Goal: Task Accomplishment & Management: Manage account settings

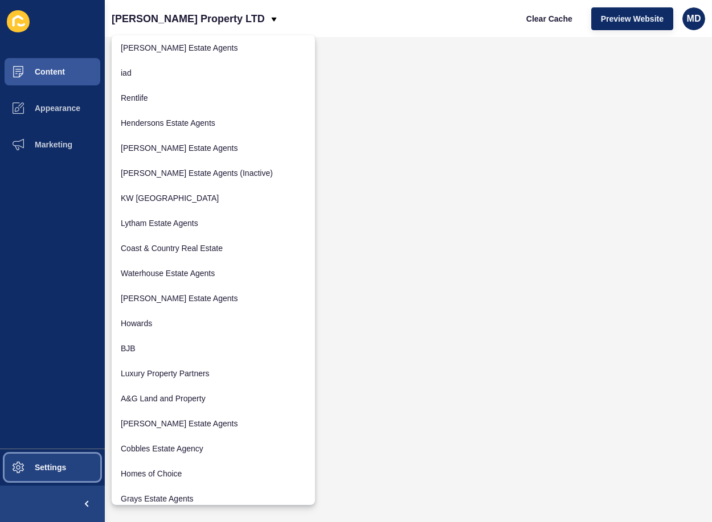
click at [77, 469] on button "Settings" at bounding box center [52, 467] width 105 height 36
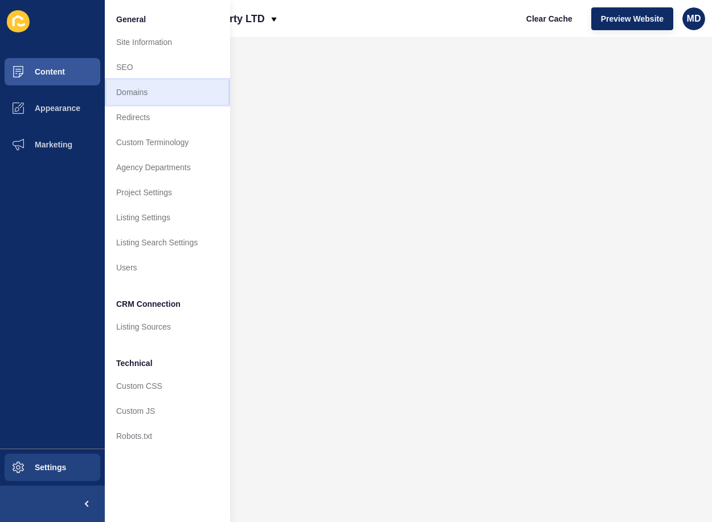
click at [172, 93] on link "Domains" at bounding box center [167, 92] width 125 height 25
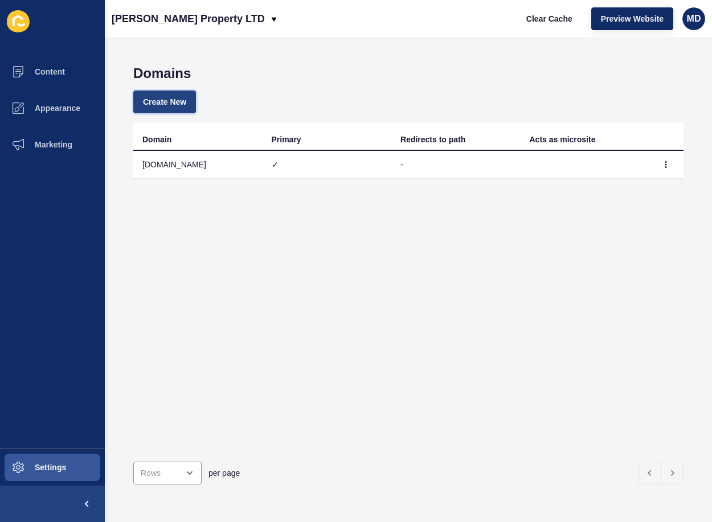
click at [166, 98] on span "Create New" at bounding box center [164, 101] width 43 height 11
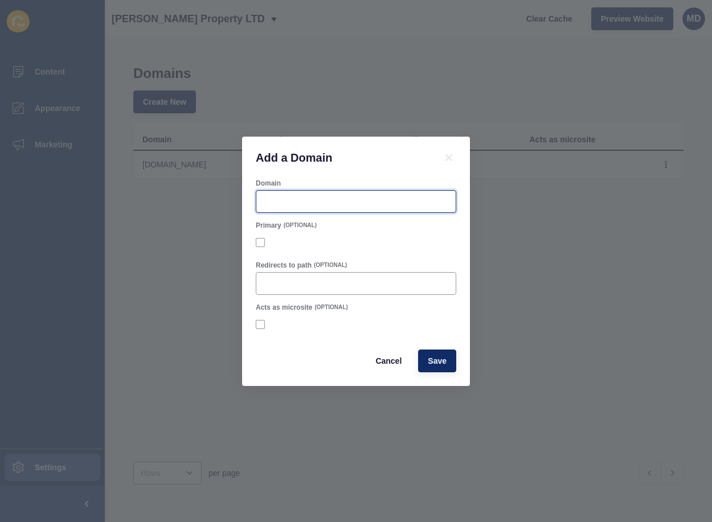
click at [303, 198] on input "Domain" at bounding box center [356, 201] width 186 height 11
paste input "[URL][DOMAIN_NAME]"
type input "[URL][DOMAIN_NAME]"
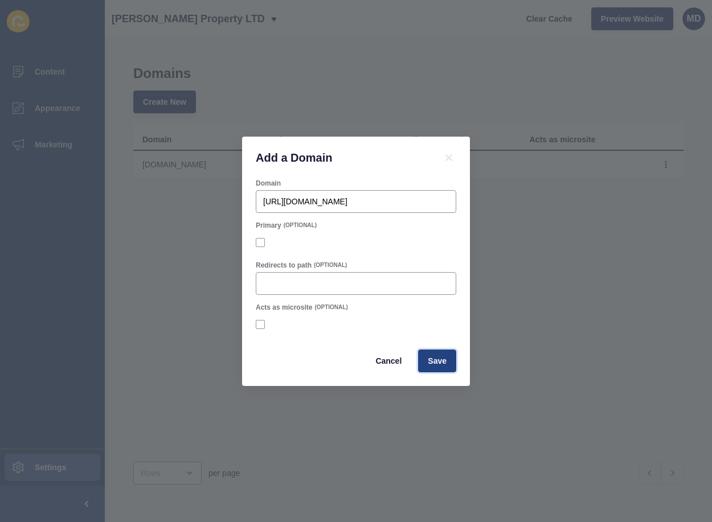
click at [440, 359] on span "Save" at bounding box center [437, 360] width 19 height 11
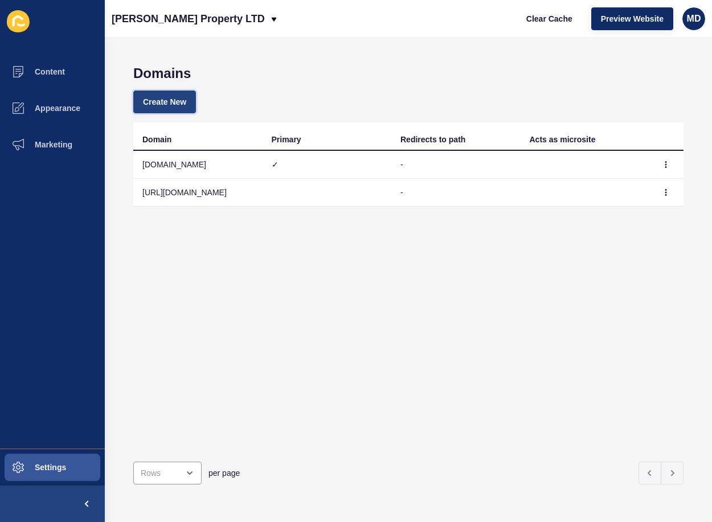
click at [161, 98] on span "Create New" at bounding box center [164, 101] width 43 height 11
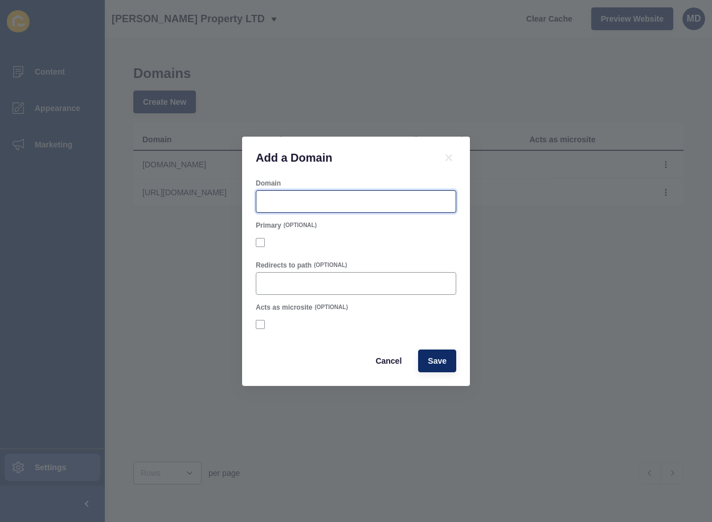
click at [332, 201] on input "Domain" at bounding box center [356, 201] width 186 height 11
paste input "[URL][DOMAIN_NAME]"
drag, startPoint x: 287, startPoint y: 202, endPoint x: 185, endPoint y: 193, distance: 102.9
click at [186, 193] on div "Add a Domain Domain https://grantjbates.com/ Primary (OPTIONAL) Redirects to pa…" at bounding box center [356, 261] width 712 height 522
drag, startPoint x: 378, startPoint y: 205, endPoint x: 377, endPoint y: 192, distance: 13.1
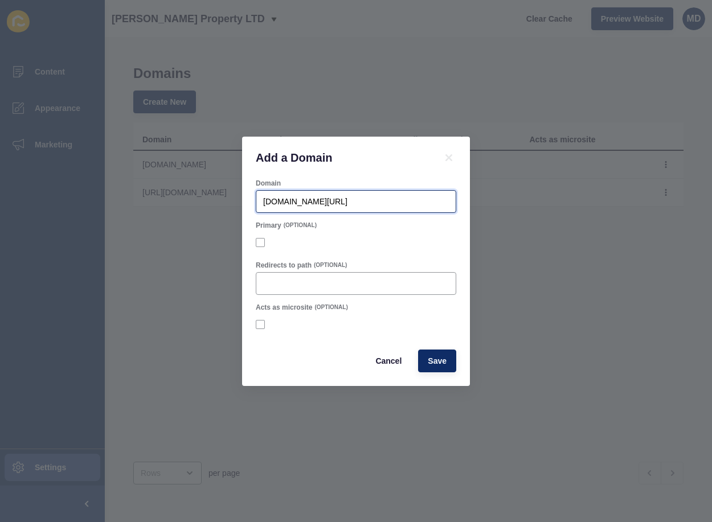
click at [378, 204] on input "www.grantjbates.com/" at bounding box center [356, 201] width 186 height 11
type input "www.grantjbates.com"
click at [432, 357] on span "Save" at bounding box center [437, 360] width 19 height 11
click at [434, 359] on span "Save" at bounding box center [437, 360] width 19 height 11
click at [455, 152] on icon at bounding box center [449, 158] width 14 height 14
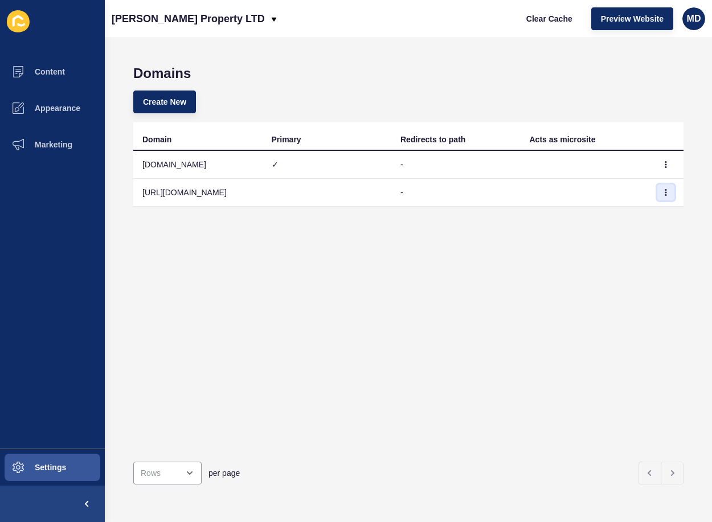
click at [661, 191] on button "button" at bounding box center [665, 193] width 17 height 16
click at [627, 210] on link "Edit" at bounding box center [626, 215] width 80 height 25
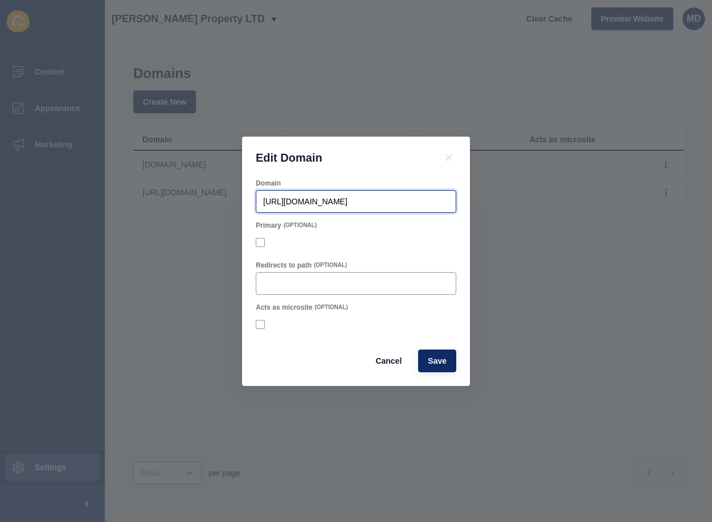
click at [359, 198] on input "[URL][DOMAIN_NAME]" at bounding box center [356, 201] width 186 height 11
drag, startPoint x: 288, startPoint y: 203, endPoint x: 180, endPoint y: 202, distance: 108.2
click at [180, 202] on div "Edit Domain Domain https://grantjbates.com Primary (OPTIONAL) Redirects to path…" at bounding box center [356, 261] width 712 height 522
click at [428, 351] on button "Save" at bounding box center [437, 361] width 38 height 23
drag, startPoint x: 345, startPoint y: 206, endPoint x: 222, endPoint y: 198, distance: 123.8
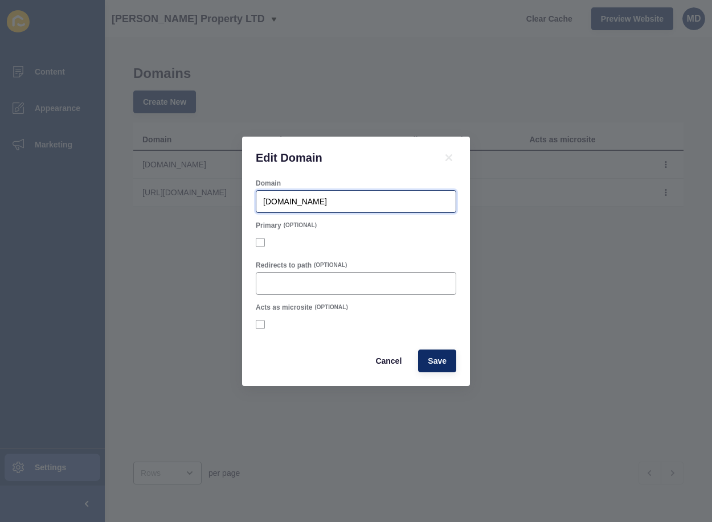
click at [222, 198] on div "Edit Domain Domain grantjbates.com Primary (OPTIONAL) Redirects to path (OPTION…" at bounding box center [356, 261] width 712 height 522
paste input "www."
type input "www.grantjbates.com"
click at [428, 362] on span "Save" at bounding box center [437, 360] width 19 height 11
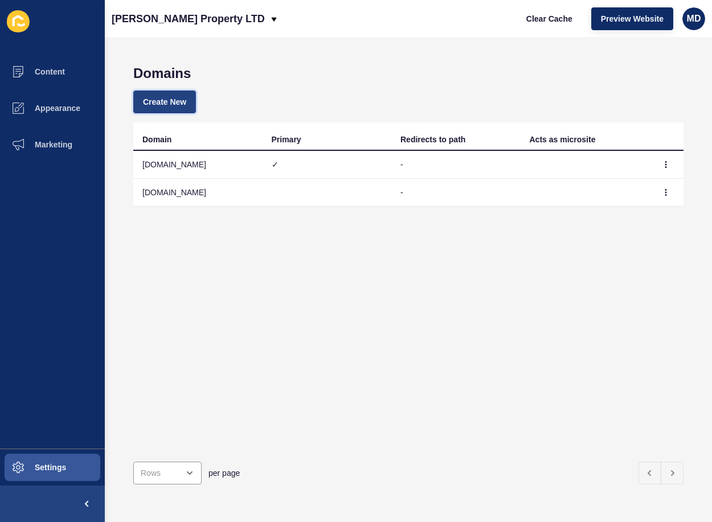
click at [164, 99] on span "Create New" at bounding box center [164, 101] width 43 height 11
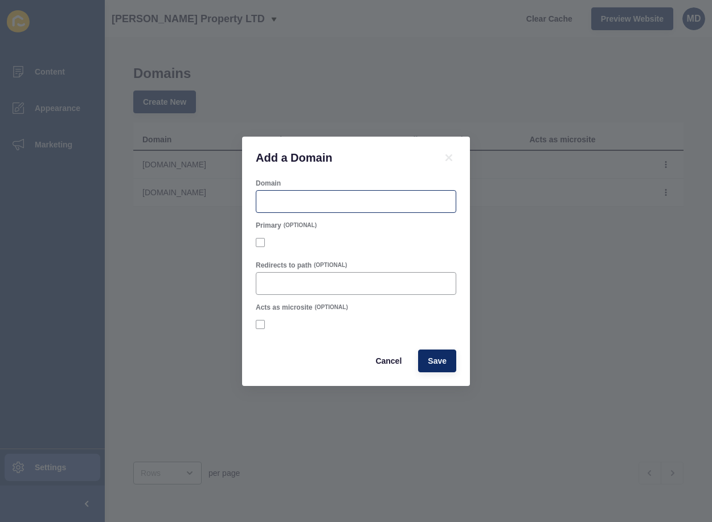
click at [292, 209] on div at bounding box center [356, 201] width 200 height 23
paste input "www.grantjbates.co.uk"
type input "www.grantjbates.co.uk"
click at [444, 370] on button "Save" at bounding box center [437, 361] width 38 height 23
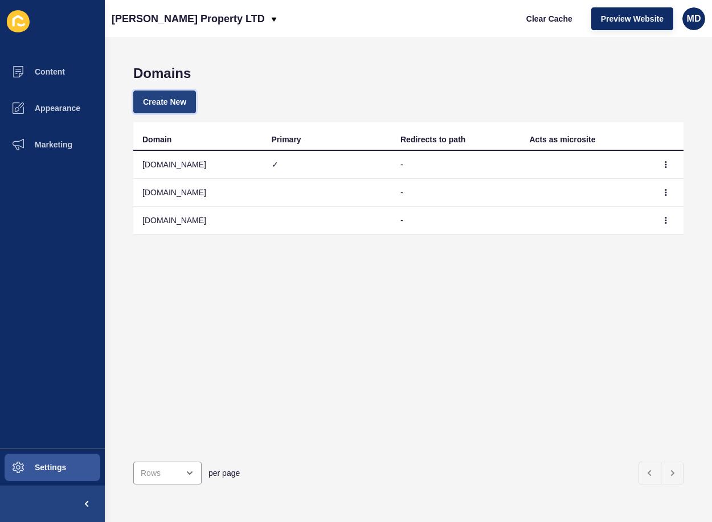
click at [157, 102] on span "Create New" at bounding box center [164, 101] width 43 height 11
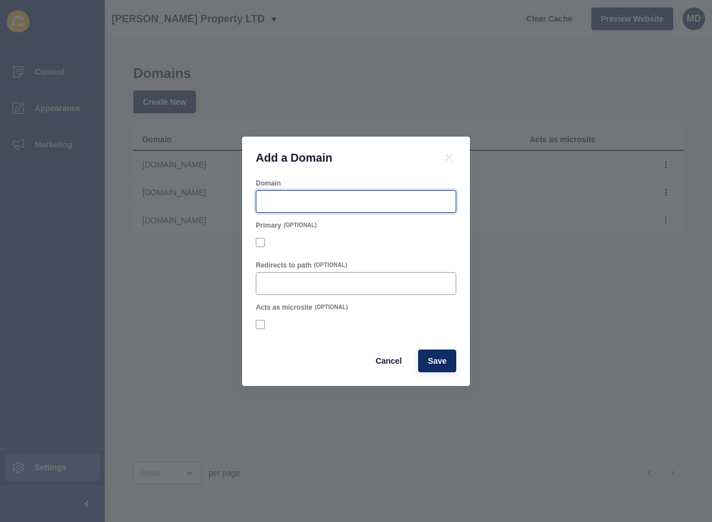
click at [317, 201] on input "Domain" at bounding box center [356, 201] width 186 height 11
paste input "grantjbates.co.uk"
type input "grantjbates.co.uk"
click at [440, 371] on button "Save" at bounding box center [437, 361] width 38 height 23
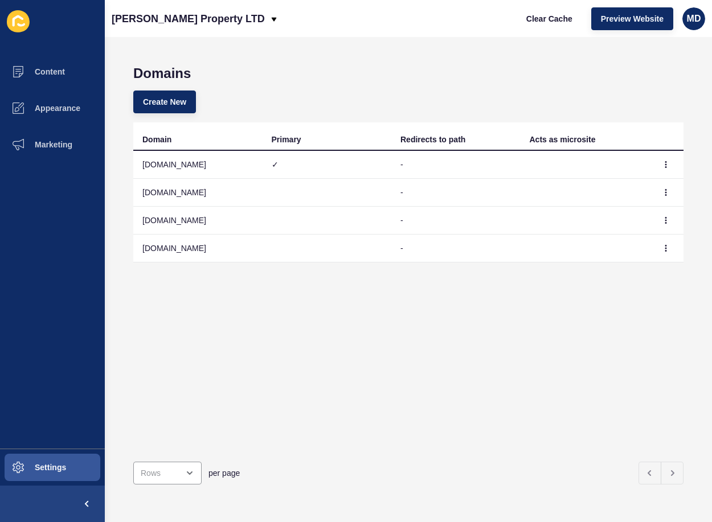
click at [164, 113] on div "Create New" at bounding box center [408, 101] width 550 height 41
click at [161, 100] on span "Create New" at bounding box center [164, 101] width 43 height 11
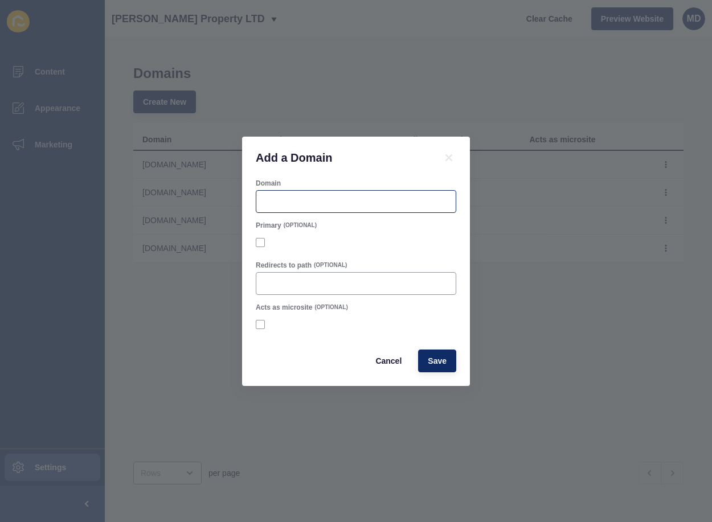
click at [330, 194] on div at bounding box center [356, 201] width 200 height 23
paste input "grantjbates.com"
type input "grantjbates.com"
click at [437, 363] on span "Save" at bounding box center [437, 360] width 19 height 11
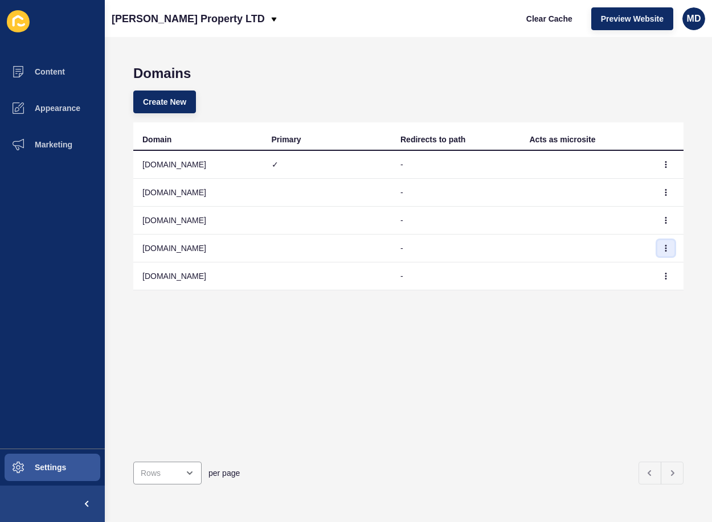
click at [662, 250] on icon "button" at bounding box center [665, 248] width 7 height 7
click at [653, 272] on link "Edit" at bounding box center [626, 271] width 80 height 25
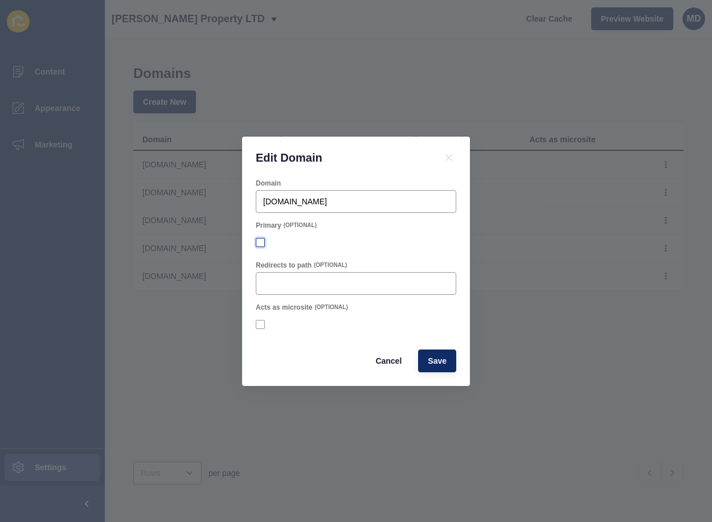
click at [264, 245] on label at bounding box center [260, 242] width 9 height 9
click at [264, 245] on input "Primary" at bounding box center [261, 242] width 7 height 7
checkbox input "true"
click at [435, 365] on span "Save" at bounding box center [437, 360] width 19 height 11
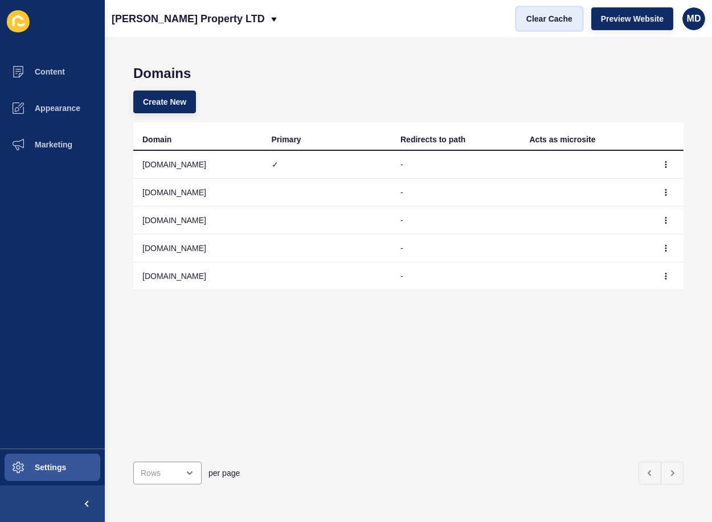
click at [554, 24] on span "Clear Cache" at bounding box center [549, 18] width 46 height 11
click at [627, 19] on span "Preview Website" at bounding box center [632, 18] width 63 height 11
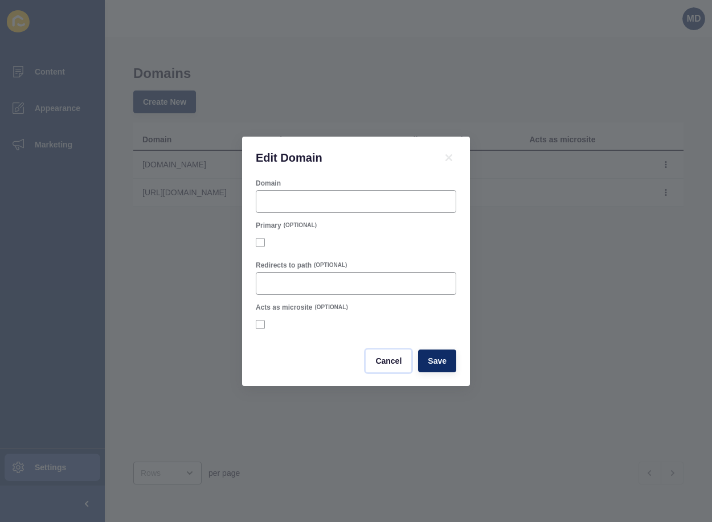
click at [388, 362] on span "Cancel" at bounding box center [388, 360] width 26 height 11
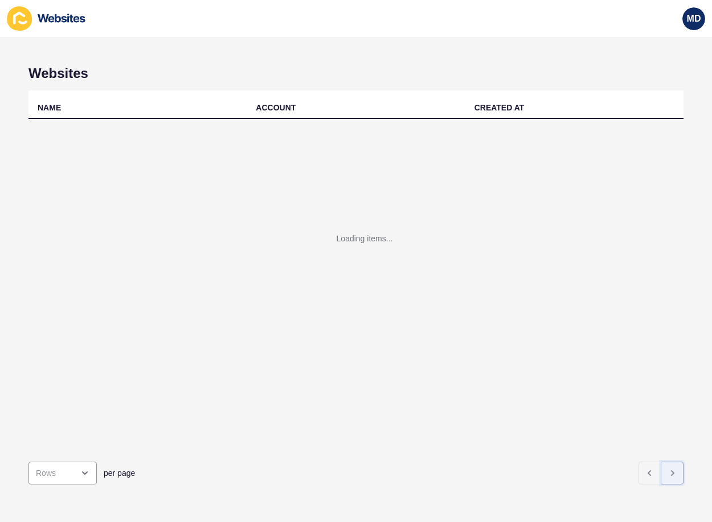
click at [661, 472] on button "button" at bounding box center [672, 473] width 23 height 23
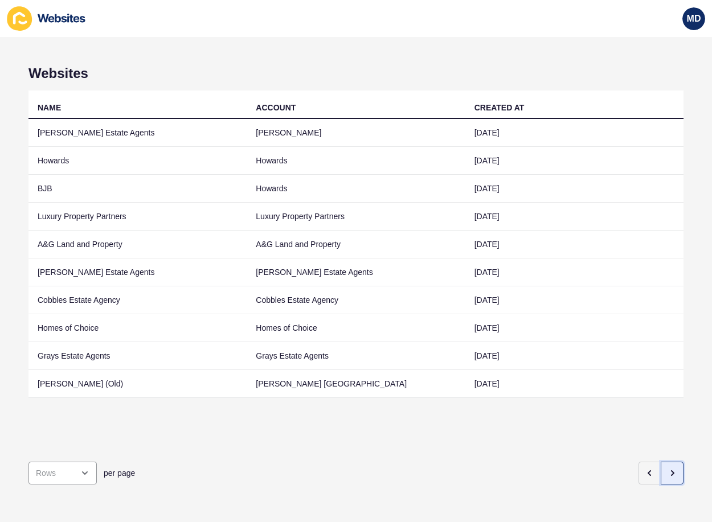
click at [661, 472] on button "button" at bounding box center [672, 473] width 23 height 23
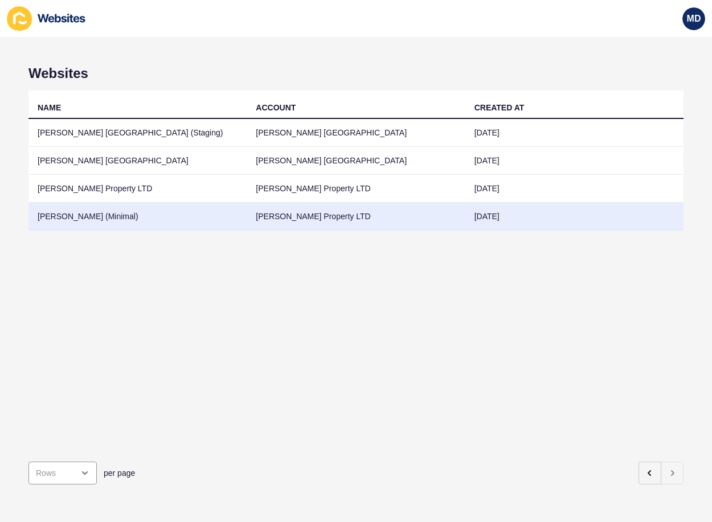
click at [113, 218] on td "[PERSON_NAME] (Minimal)" at bounding box center [137, 217] width 218 height 28
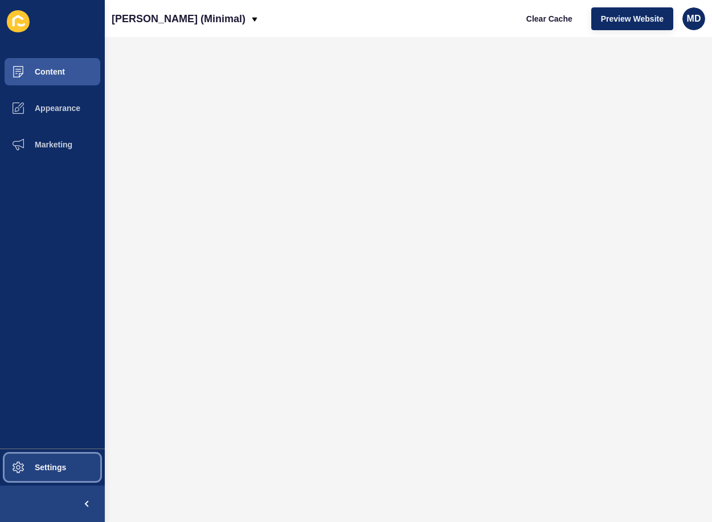
click at [67, 479] on button "Settings" at bounding box center [52, 467] width 105 height 36
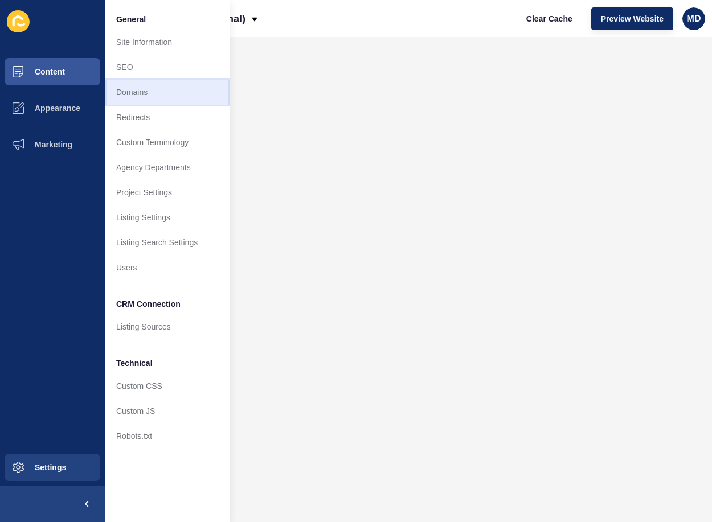
click at [160, 95] on link "Domains" at bounding box center [167, 92] width 125 height 25
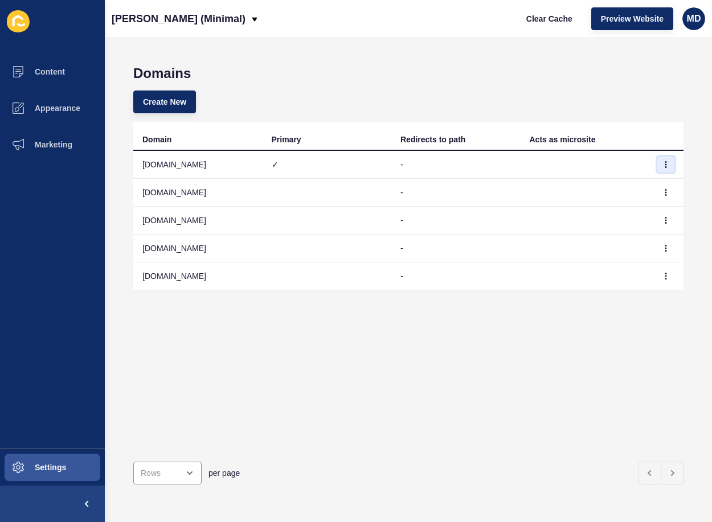
click at [663, 167] on button "button" at bounding box center [665, 165] width 17 height 16
click at [308, 386] on div "Domain Primary Redirects to path Acts as microsite grantjbates.com ✓ - grantjba…" at bounding box center [408, 287] width 550 height 330
drag, startPoint x: 292, startPoint y: 424, endPoint x: 273, endPoint y: 386, distance: 42.0
click at [293, 423] on div "Domain Primary Redirects to path Acts as microsite grantjbates.com ✓ - grantjba…" at bounding box center [408, 287] width 550 height 330
drag, startPoint x: 142, startPoint y: 162, endPoint x: 205, endPoint y: 165, distance: 62.7
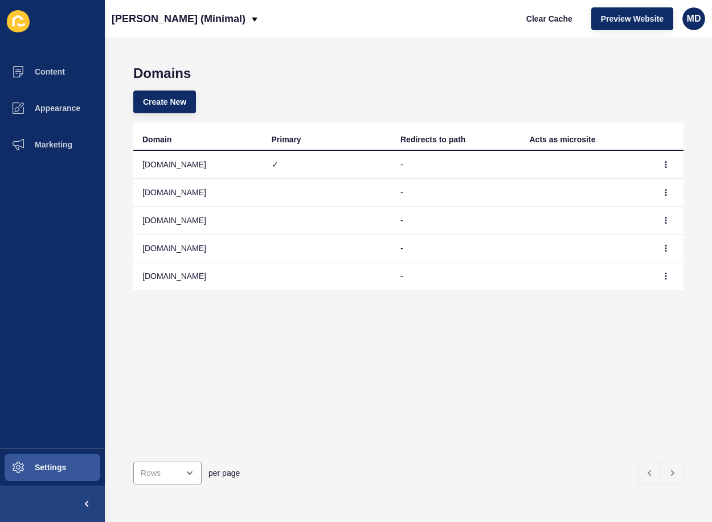
click at [205, 165] on td "grantjbates.com" at bounding box center [197, 165] width 129 height 28
copy td "grantjbates.com"
drag, startPoint x: 140, startPoint y: 193, endPoint x: 223, endPoint y: 196, distance: 83.2
click at [223, 196] on td "grantjbates.co.uk" at bounding box center [197, 193] width 129 height 28
copy td "grantjbates.co.uk"
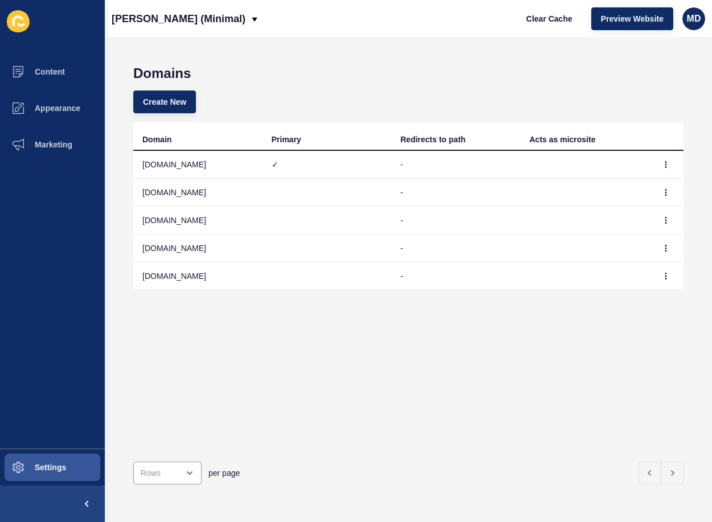
drag, startPoint x: 141, startPoint y: 224, endPoint x: 230, endPoint y: 226, distance: 88.9
click at [230, 226] on td "www.grantjbates.co.uk" at bounding box center [197, 221] width 129 height 28
copy td "www.grantjbates.co.uk"
drag, startPoint x: 139, startPoint y: 252, endPoint x: 215, endPoint y: 248, distance: 76.4
click at [215, 248] on td "www.grantjbates.com" at bounding box center [197, 249] width 129 height 28
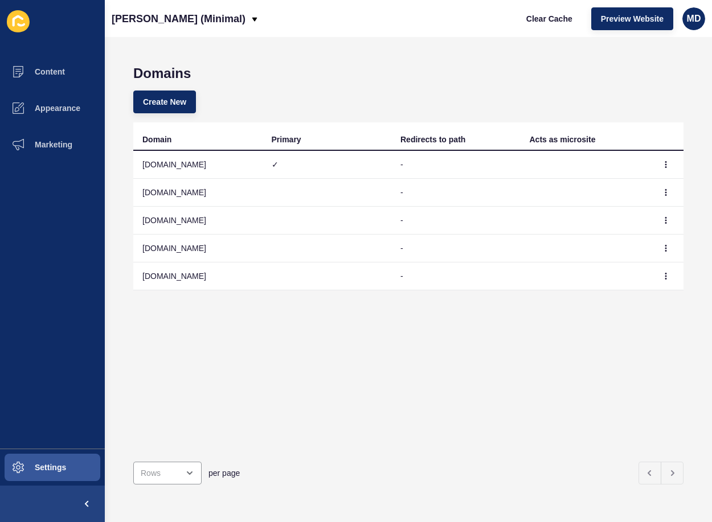
copy td "www.grantjbates.com"
click at [662, 167] on icon "button" at bounding box center [665, 164] width 7 height 7
click at [634, 213] on link "Delete" at bounding box center [626, 212] width 80 height 25
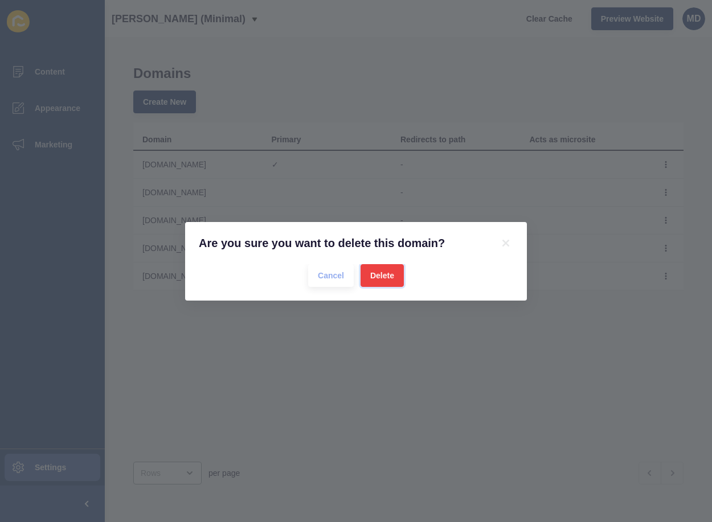
click at [370, 276] on button "Delete" at bounding box center [382, 275] width 43 height 23
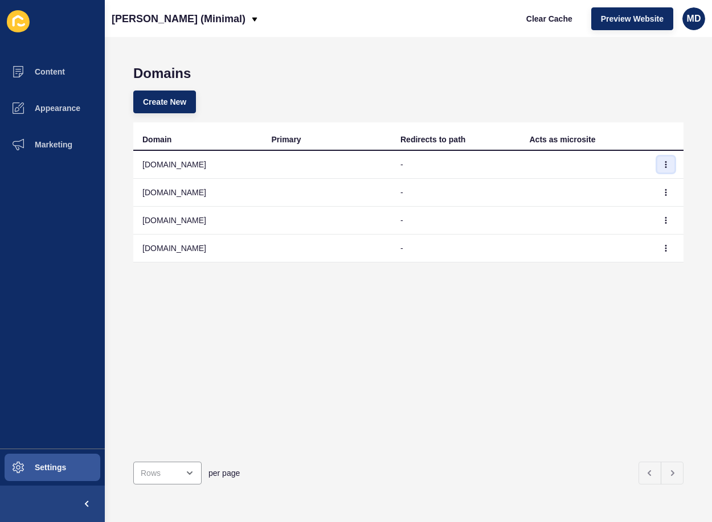
click at [662, 163] on icon "button" at bounding box center [665, 164] width 7 height 7
click at [597, 214] on link "Delete" at bounding box center [618, 212] width 80 height 25
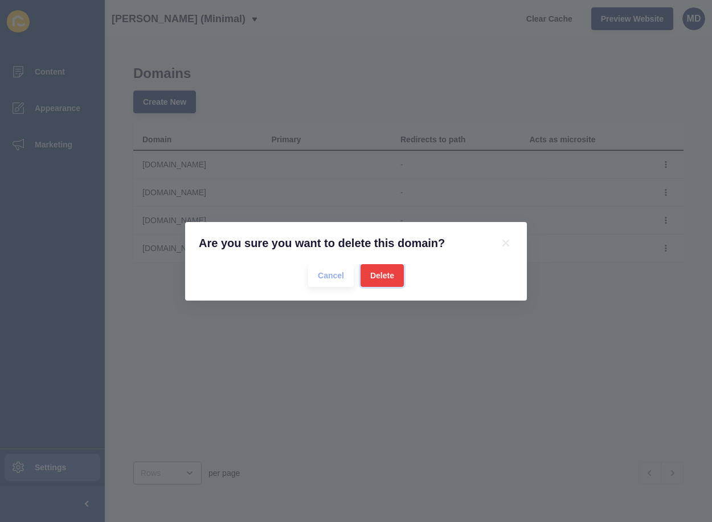
click at [381, 276] on span "Delete" at bounding box center [382, 275] width 24 height 11
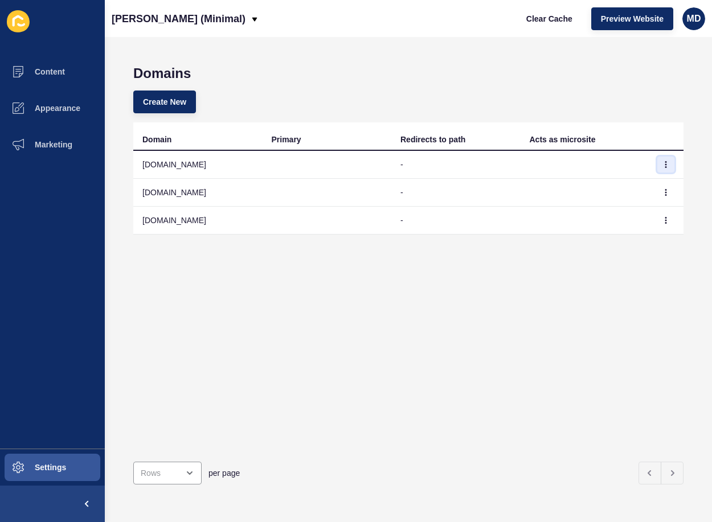
click at [657, 163] on button "button" at bounding box center [665, 165] width 17 height 16
click at [631, 212] on link "Delete" at bounding box center [618, 212] width 80 height 25
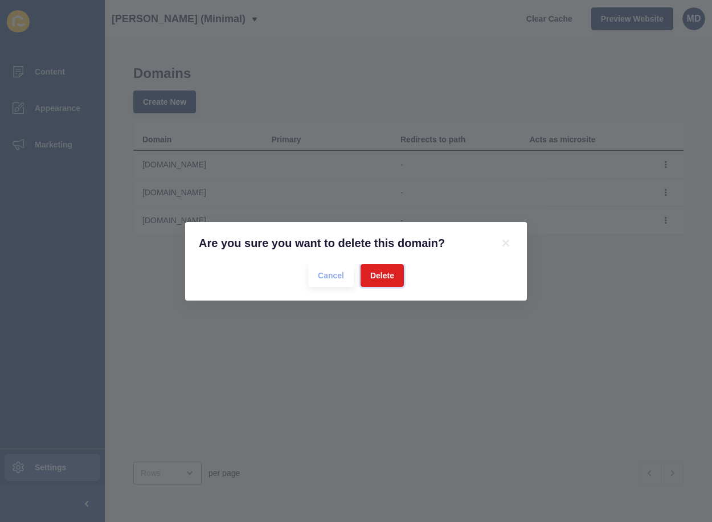
drag, startPoint x: 374, startPoint y: 277, endPoint x: 483, endPoint y: 245, distance: 113.5
click at [375, 277] on span "Delete" at bounding box center [382, 275] width 24 height 11
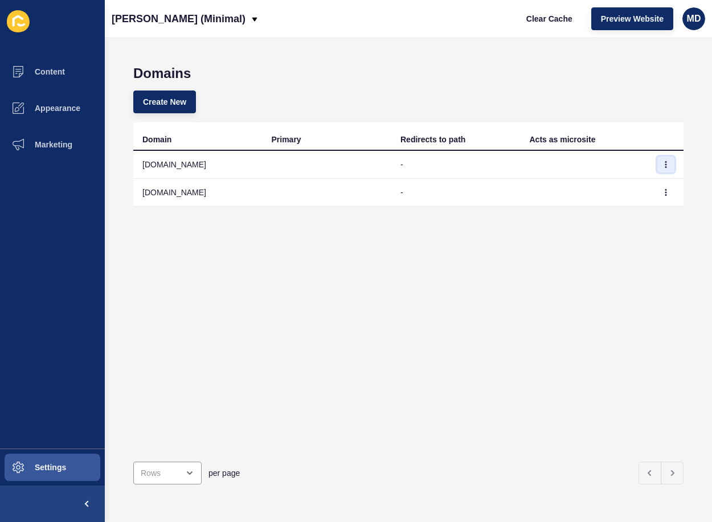
click at [662, 165] on icon "button" at bounding box center [665, 164] width 7 height 7
click at [599, 212] on link "Delete" at bounding box center [618, 212] width 80 height 25
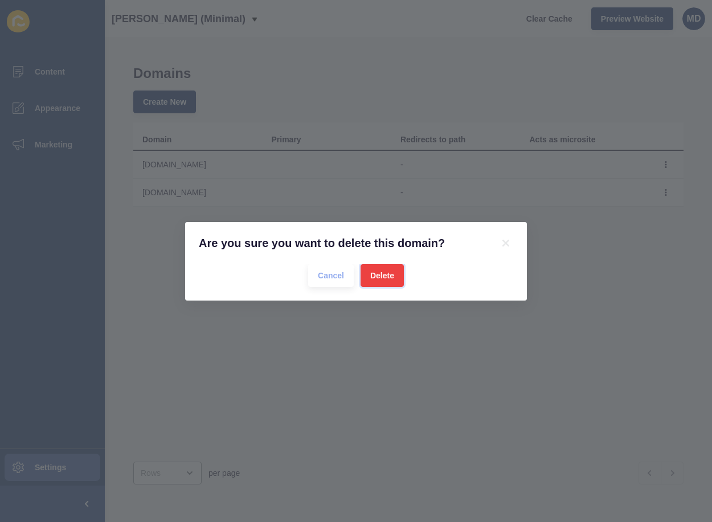
drag, startPoint x: 383, startPoint y: 281, endPoint x: 531, endPoint y: 224, distance: 158.1
click at [383, 280] on span "Delete" at bounding box center [382, 275] width 24 height 11
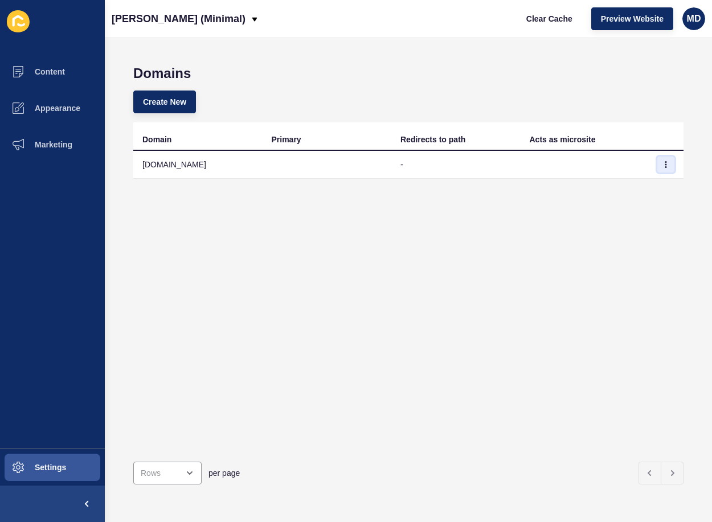
click at [662, 162] on icon "button" at bounding box center [665, 164] width 7 height 7
click at [620, 190] on link "Edit" at bounding box center [618, 187] width 80 height 25
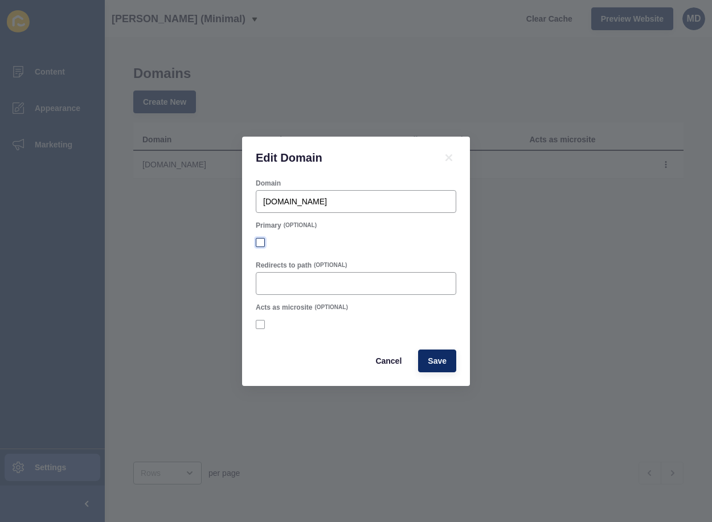
click at [257, 247] on label at bounding box center [260, 242] width 9 height 9
click at [258, 246] on input "Primary" at bounding box center [261, 242] width 7 height 7
checkbox input "true"
click at [449, 365] on button "Save" at bounding box center [437, 361] width 38 height 23
